Goal: Task Accomplishment & Management: Use online tool/utility

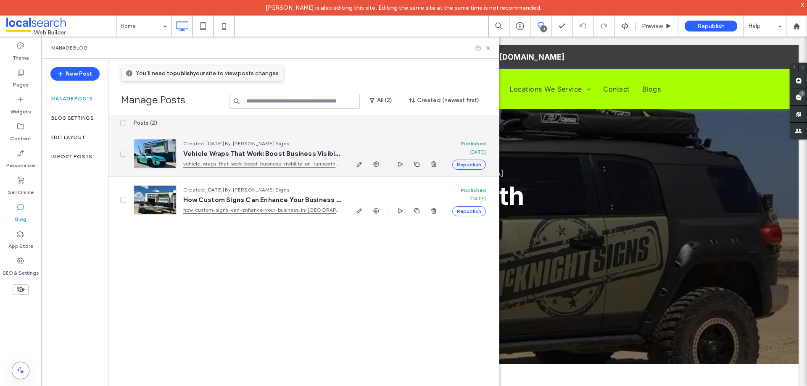
click at [466, 162] on button "Republish" at bounding box center [469, 165] width 34 height 10
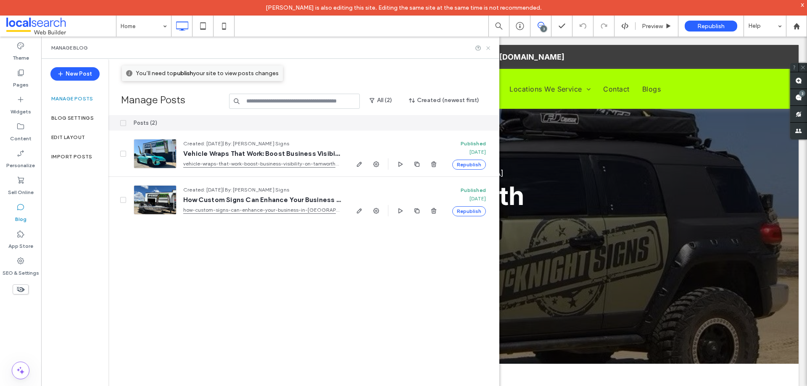
click at [491, 49] on icon at bounding box center [488, 48] width 6 height 6
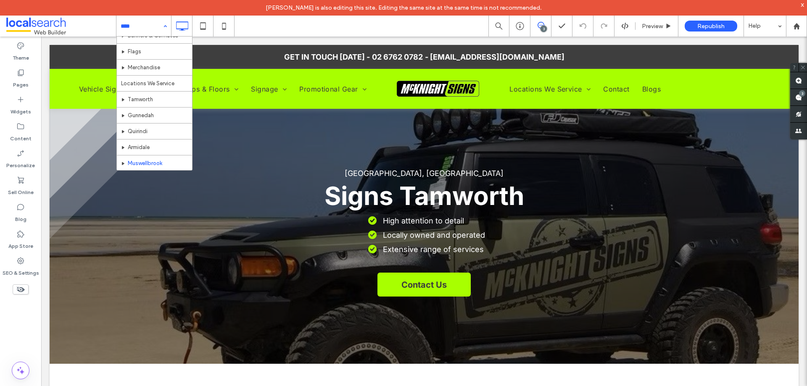
scroll to position [264, 0]
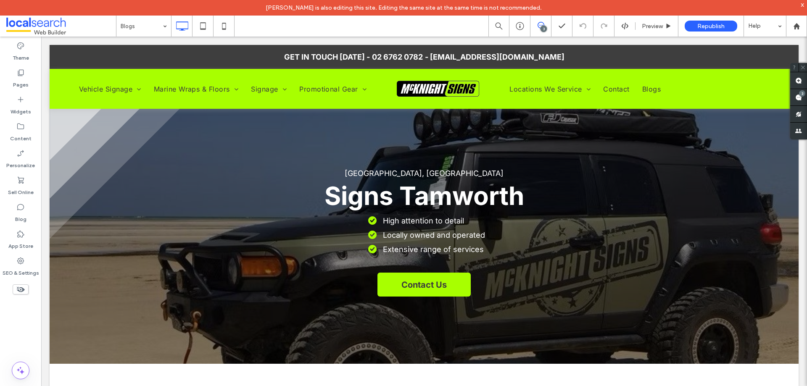
click at [155, 163] on div at bounding box center [403, 193] width 807 height 386
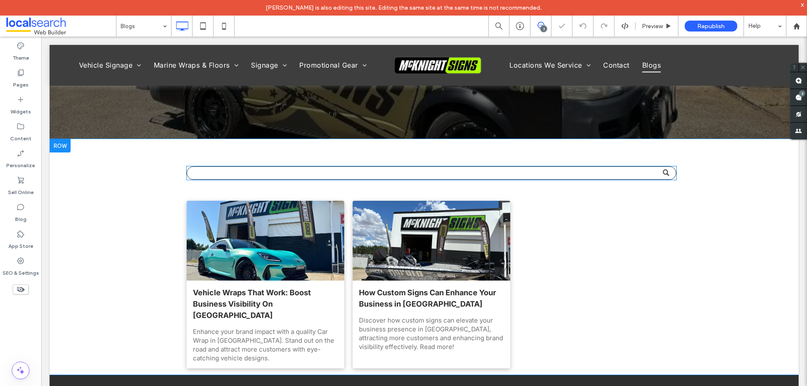
scroll to position [210, 0]
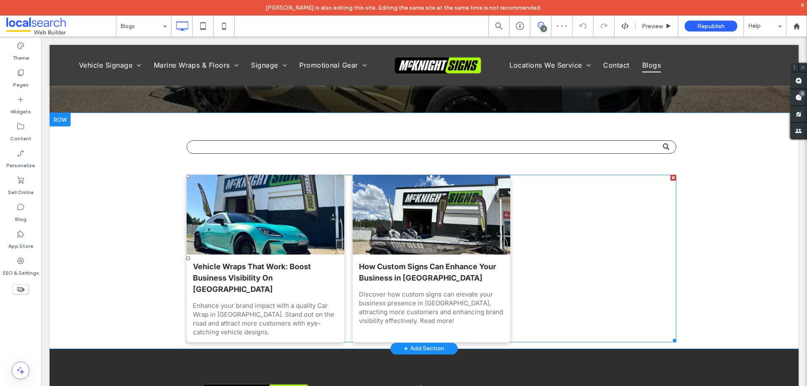
click at [284, 245] on div at bounding box center [265, 214] width 167 height 85
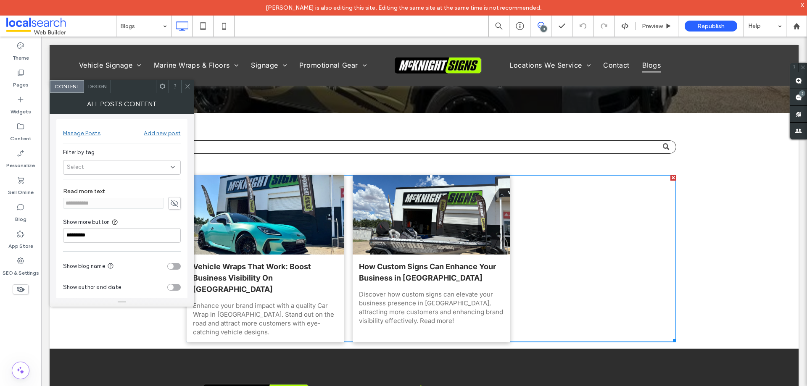
scroll to position [0, 0]
click at [72, 133] on div "Manage Posts" at bounding box center [81, 135] width 37 height 7
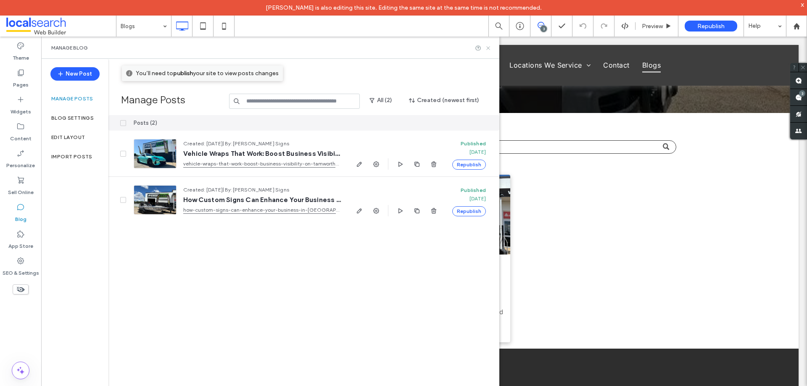
click at [486, 49] on icon at bounding box center [488, 48] width 6 height 6
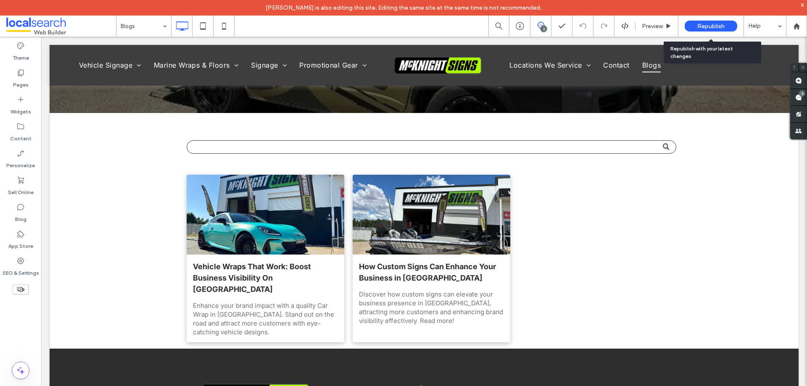
click at [700, 24] on span "Republish" at bounding box center [711, 26] width 27 height 7
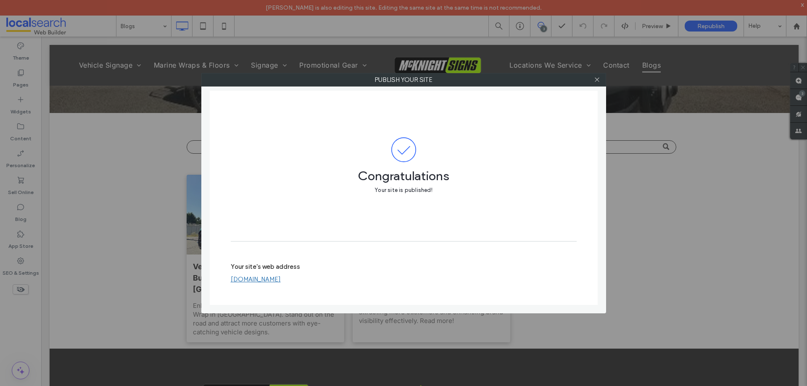
drag, startPoint x: 597, startPoint y: 80, endPoint x: 589, endPoint y: 82, distance: 8.3
click at [597, 80] on icon at bounding box center [597, 80] width 6 height 6
